Goal: Transaction & Acquisition: Book appointment/travel/reservation

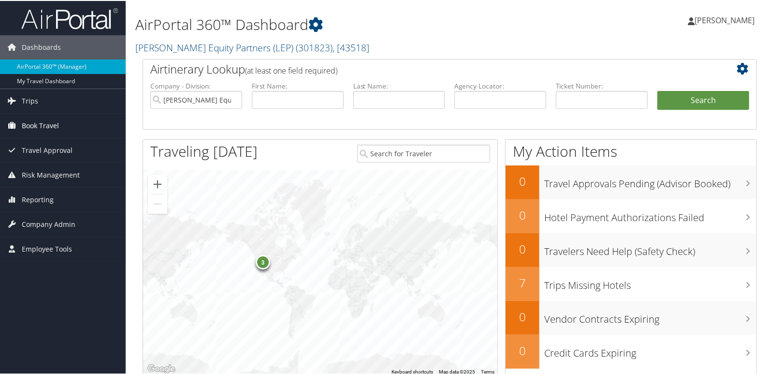
click at [60, 119] on link "Book Travel" at bounding box center [63, 125] width 126 height 24
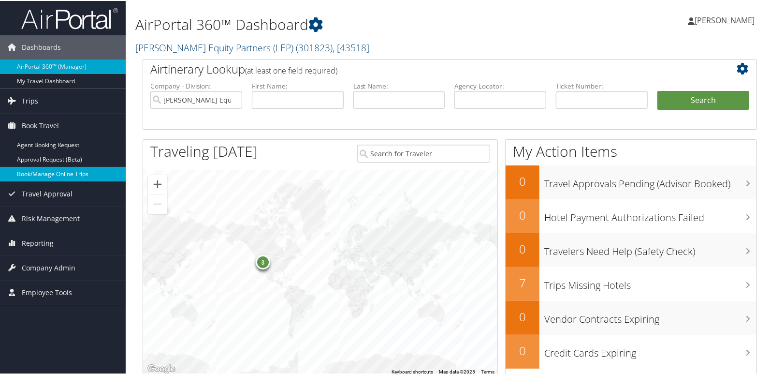
click at [63, 172] on link "Book/Manage Online Trips" at bounding box center [63, 173] width 126 height 15
